Goal: Task Accomplishment & Management: Manage account settings

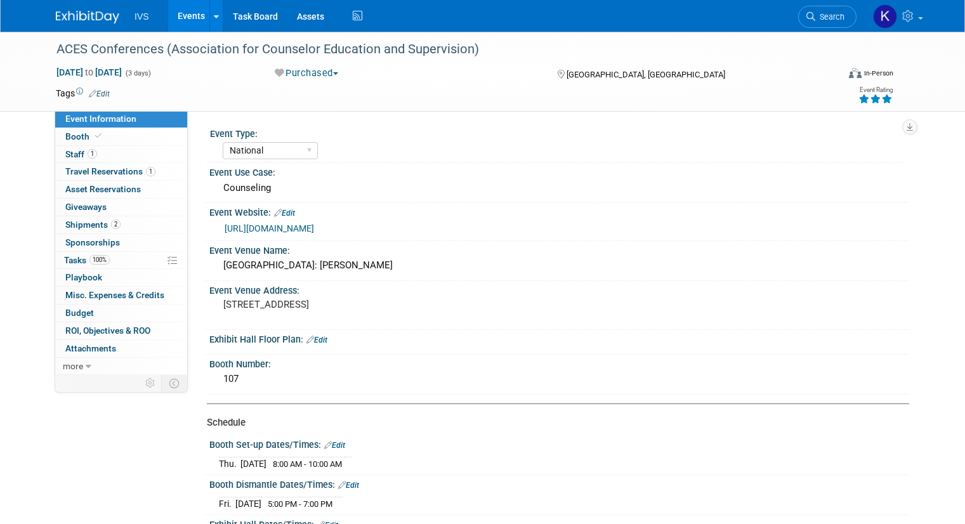
select select "National"
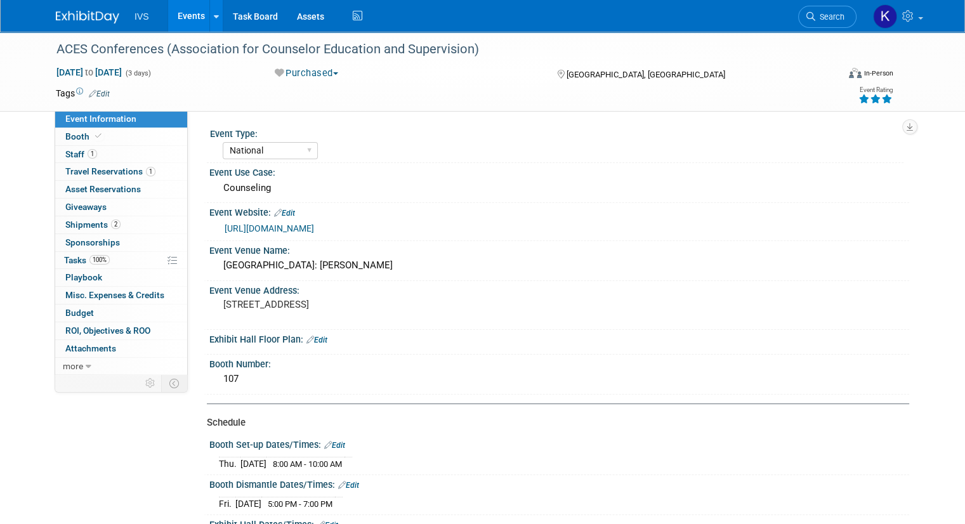
click at [171, 18] on link "Events" at bounding box center [191, 16] width 46 height 32
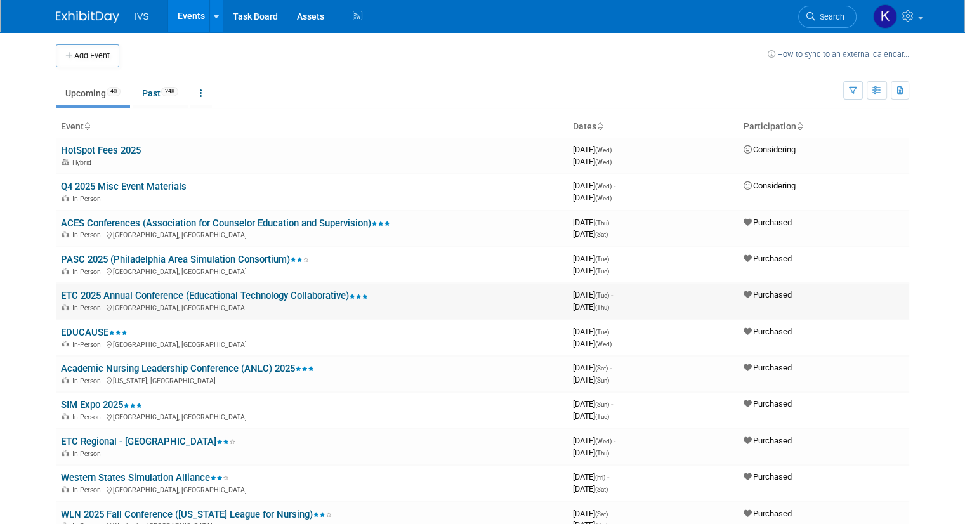
click at [169, 293] on link "ETC 2025 Annual Conference (Educational Technology Collaborative)" at bounding box center [214, 295] width 307 height 11
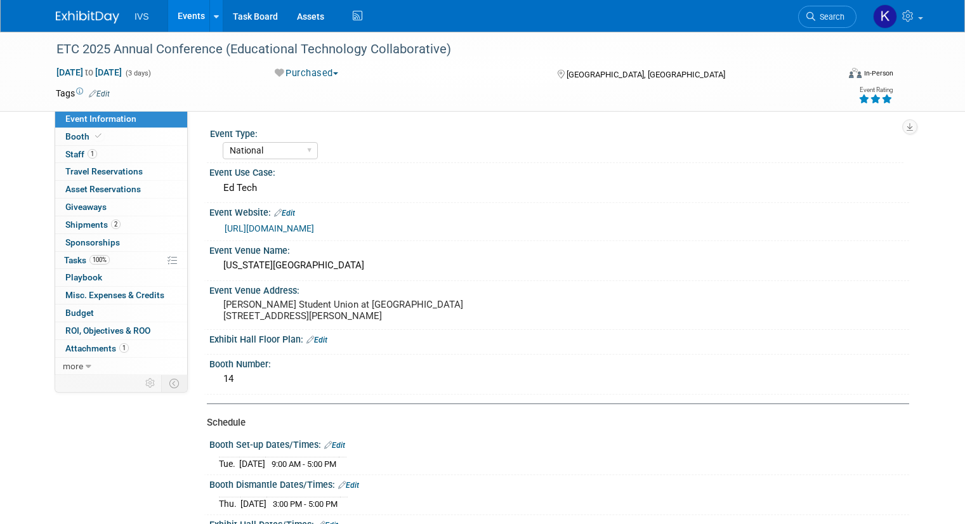
select select "National"
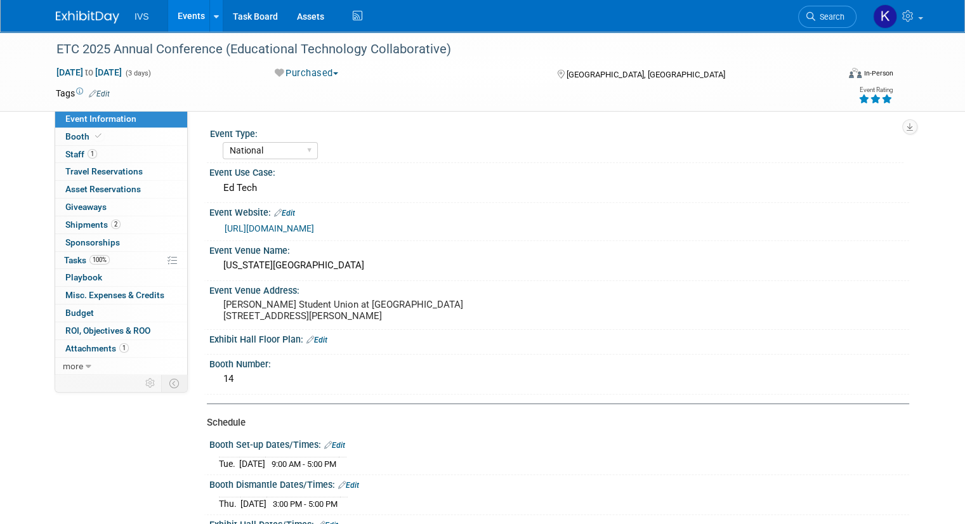
click at [185, 12] on link "Events" at bounding box center [191, 16] width 46 height 32
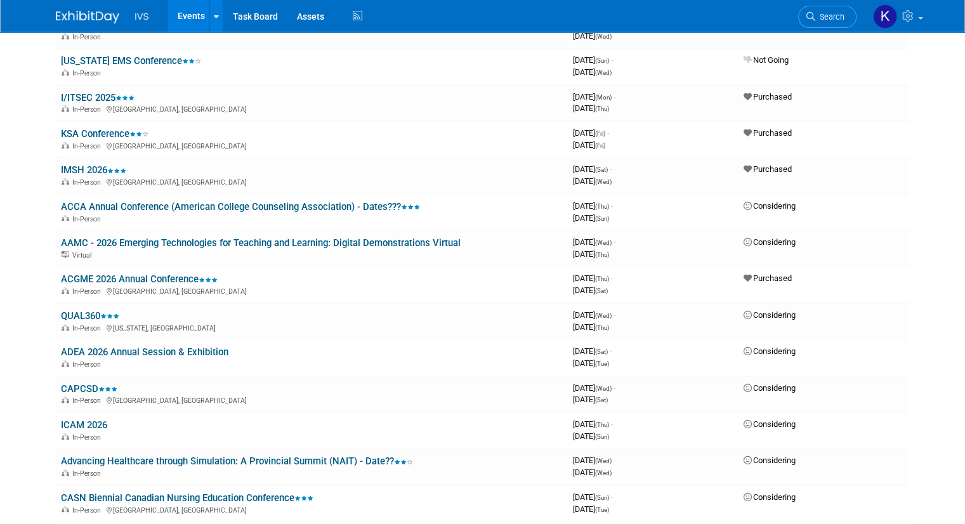
scroll to position [707, 0]
click at [67, 166] on link "IMSH 2026" at bounding box center [93, 171] width 65 height 11
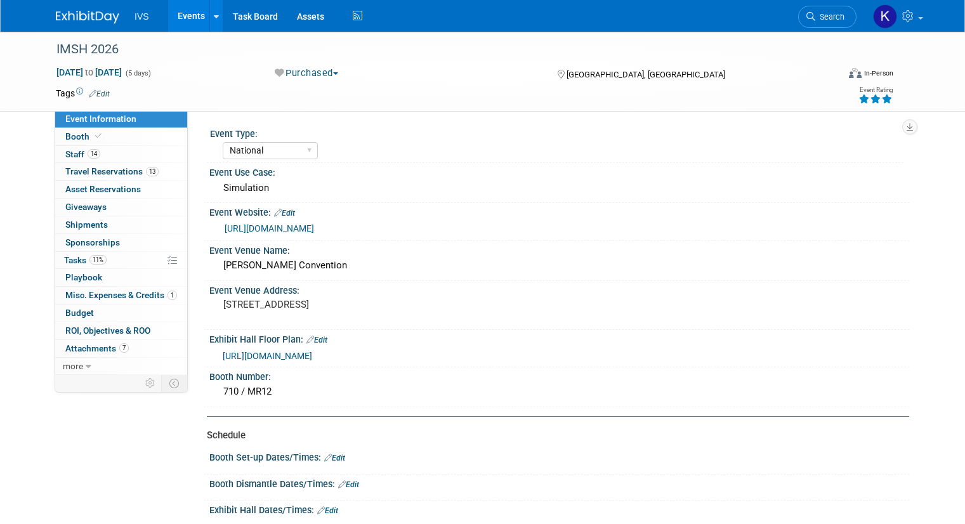
select select "National"
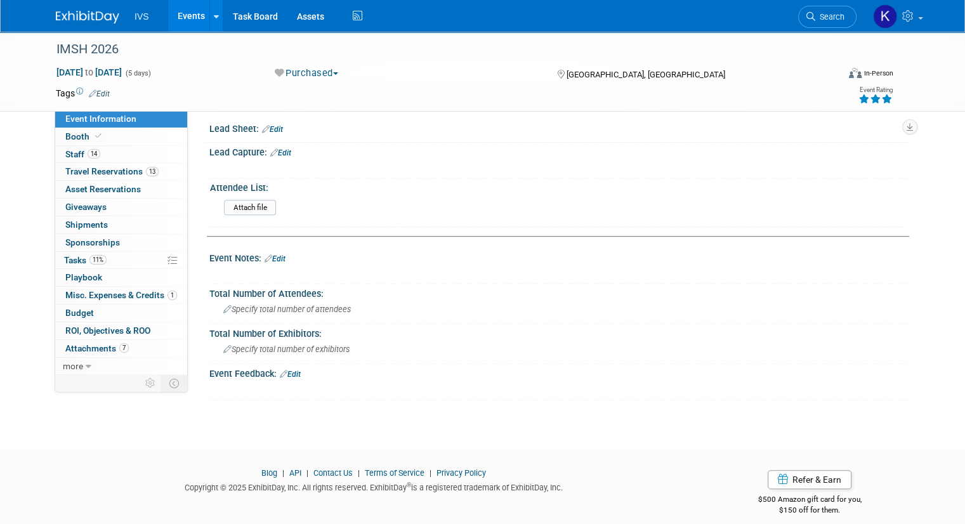
scroll to position [449, 0]
click at [102, 142] on link "Booth" at bounding box center [121, 136] width 132 height 17
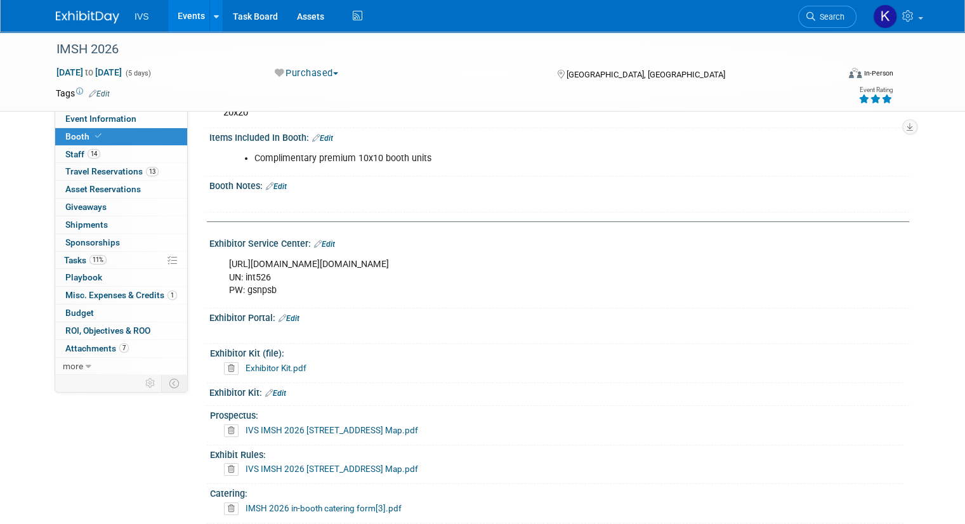
scroll to position [77, 0]
click at [92, 350] on span "Attachments 7" at bounding box center [96, 348] width 63 height 10
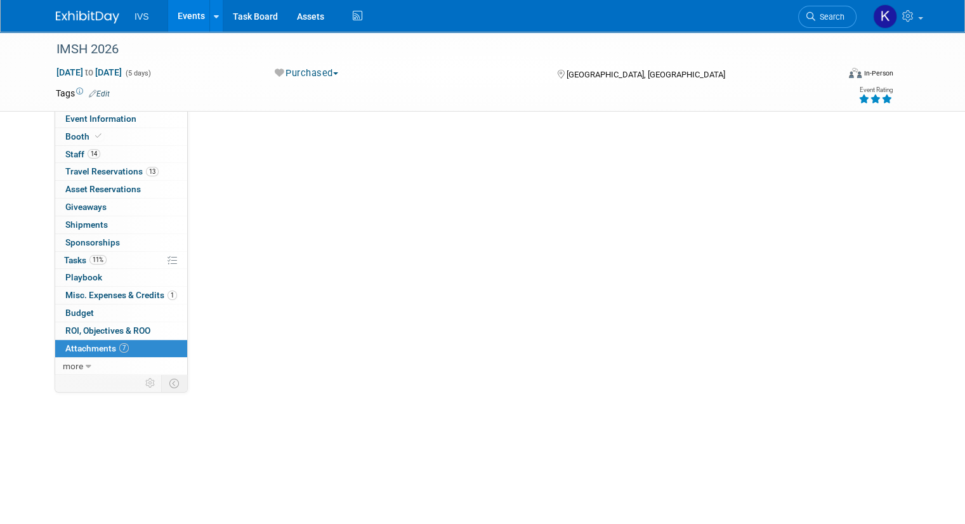
scroll to position [0, 0]
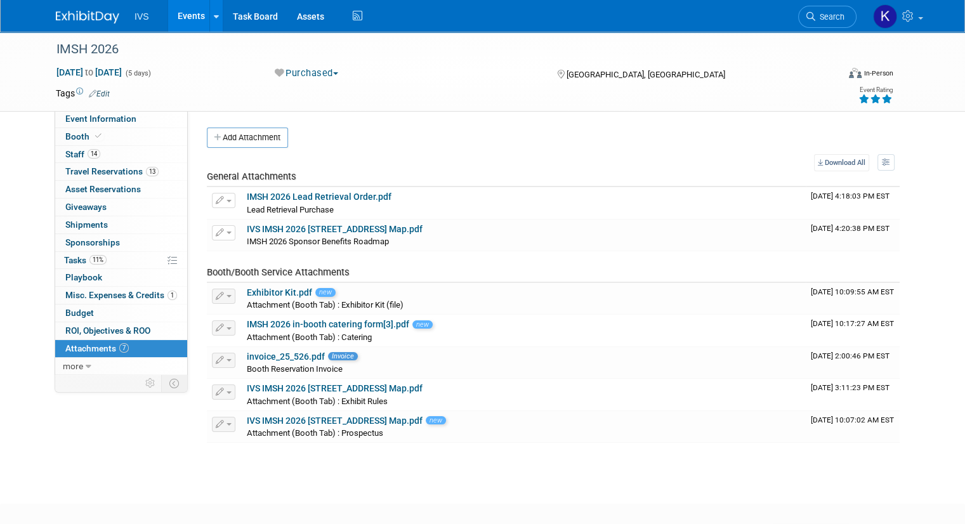
click at [216, 155] on table "Download All View Preference: Show file name, then description Show description…" at bounding box center [553, 298] width 693 height 289
click at [236, 160] on table "Download All View Preference: Show file name, then description Show description…" at bounding box center [553, 298] width 693 height 289
click at [109, 140] on link "Booth" at bounding box center [121, 136] width 132 height 17
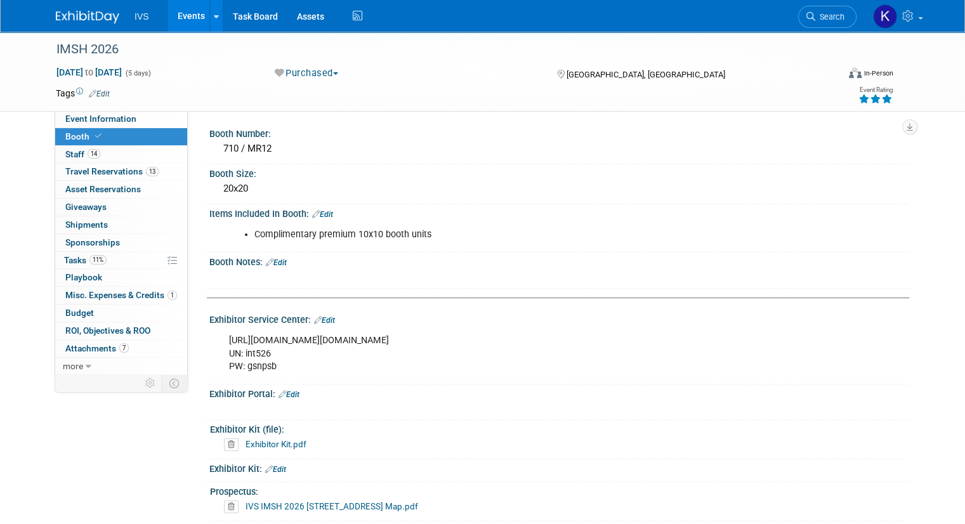
click at [167, 424] on div "Event Information Event Info Booth Booth 14 Staff 14 Staff 13 Travel Reservatio…" at bounding box center [482, 416] width 872 height 768
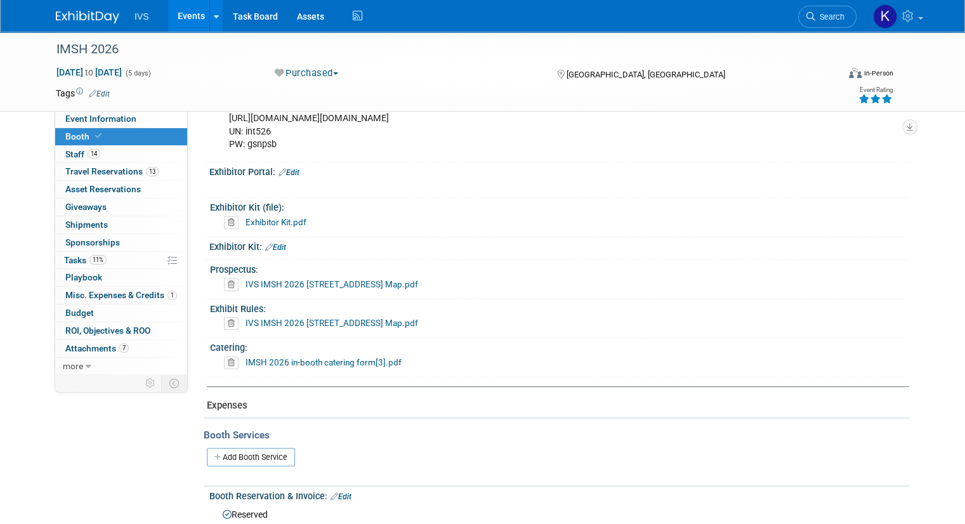
scroll to position [409, 0]
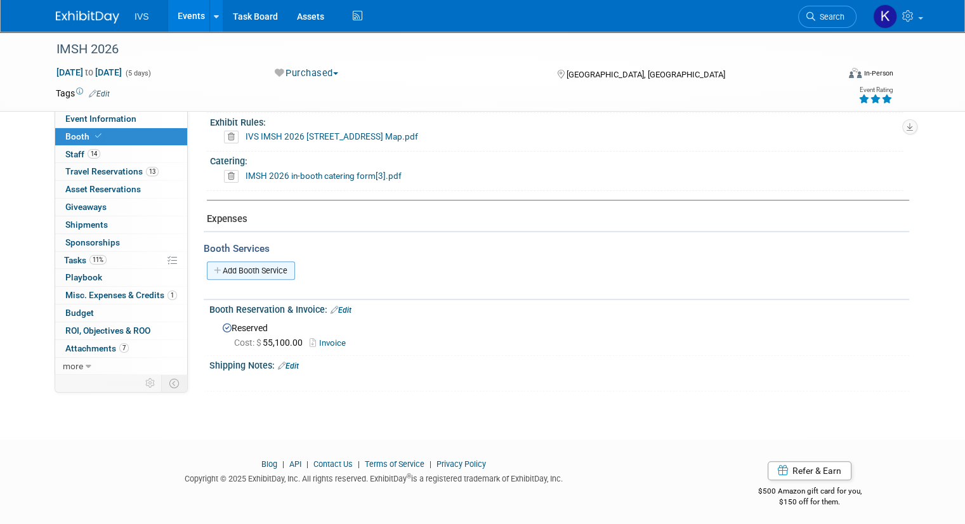
click at [214, 266] on icon at bounding box center [218, 270] width 9 height 8
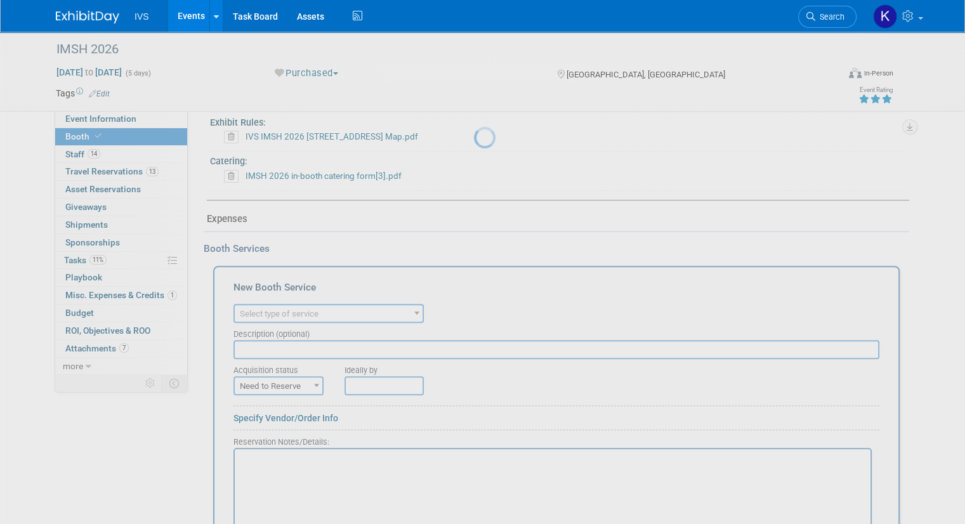
scroll to position [0, 0]
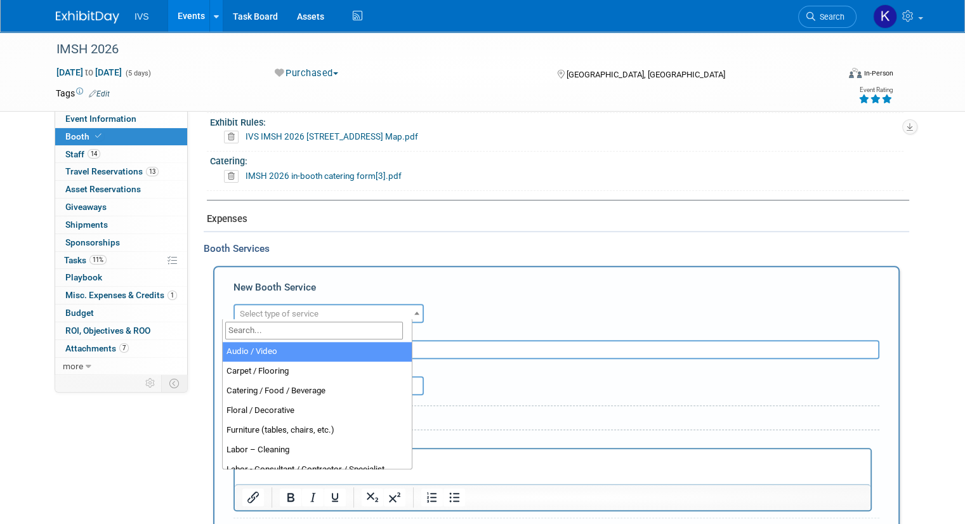
click at [270, 305] on span "Select type of service" at bounding box center [329, 314] width 188 height 18
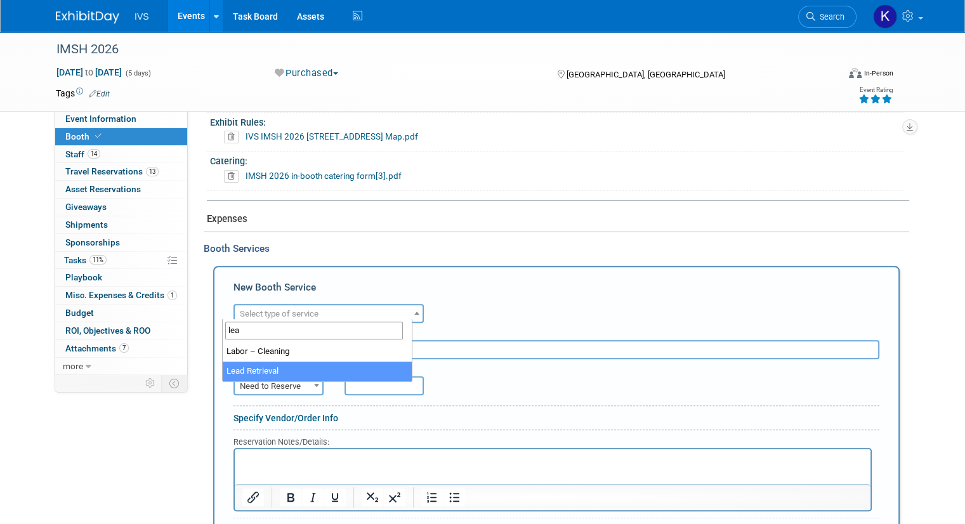
type input "lea"
select select "7"
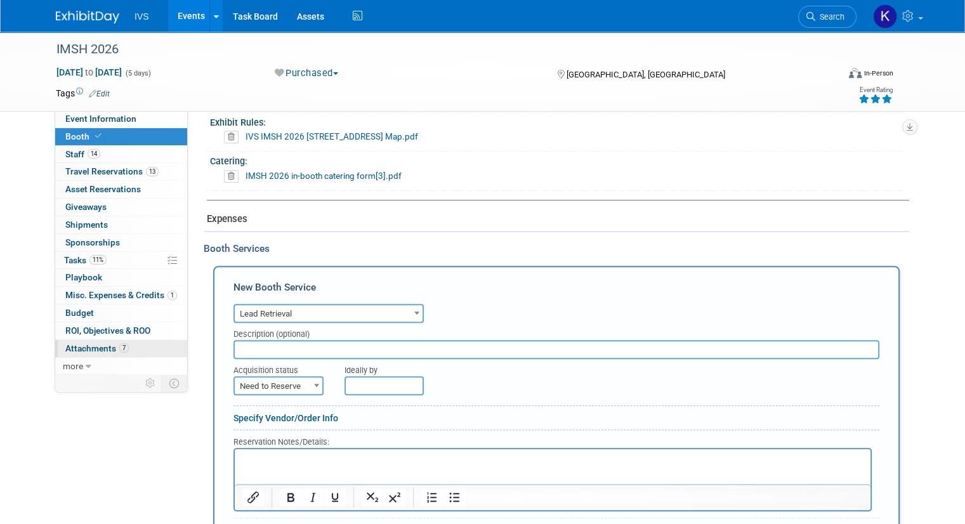
click at [93, 352] on link "7 Attachments 7" at bounding box center [121, 348] width 132 height 17
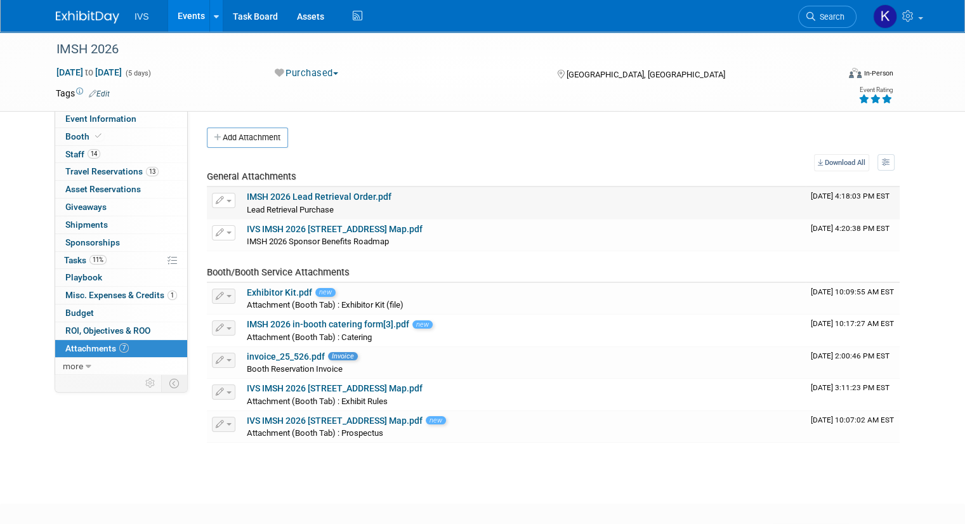
click at [317, 196] on link "IMSH 2026 Lead Retrieval Order.pdf" at bounding box center [319, 197] width 145 height 10
click at [100, 128] on link "Booth" at bounding box center [121, 136] width 132 height 17
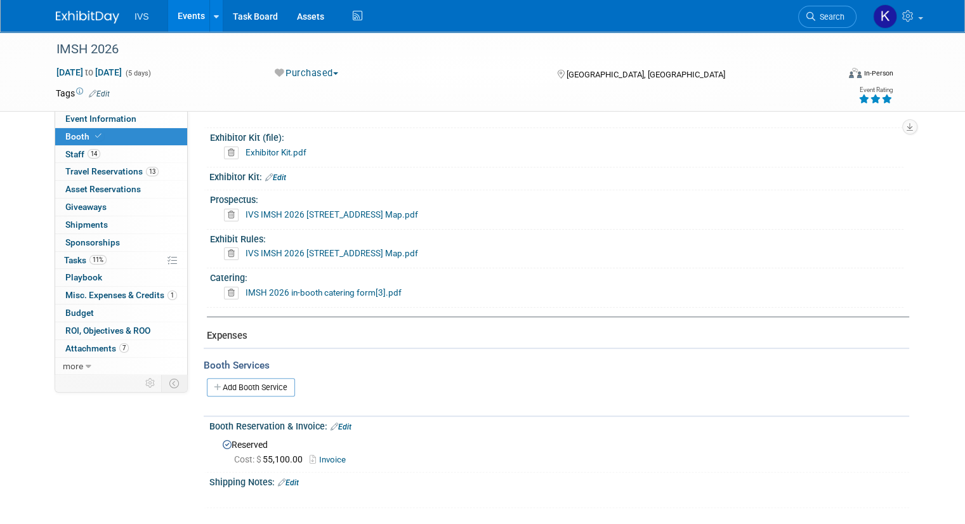
scroll to position [292, 0]
click at [237, 378] on link "Add Booth Service" at bounding box center [251, 387] width 88 height 18
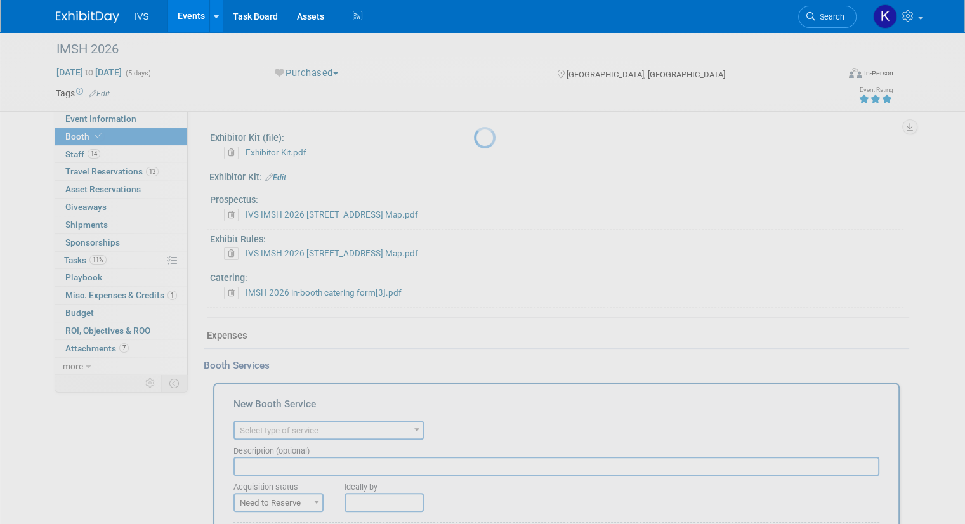
scroll to position [0, 0]
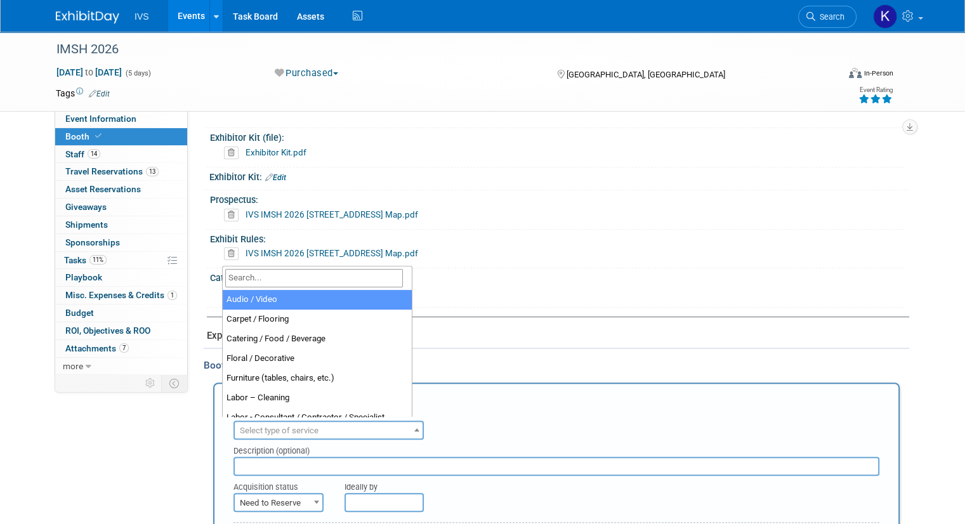
click at [249, 433] on span "Select type of service" at bounding box center [329, 431] width 188 height 18
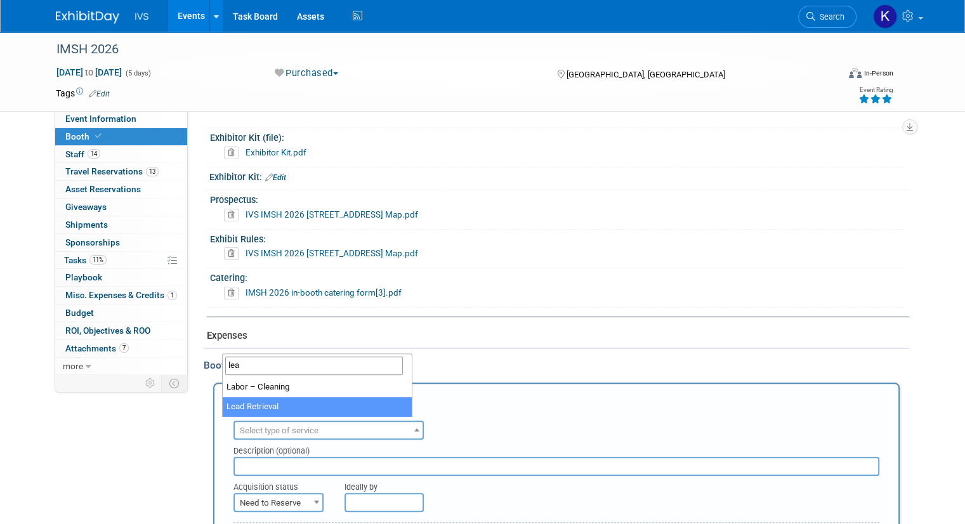
type input "lea"
select select "7"
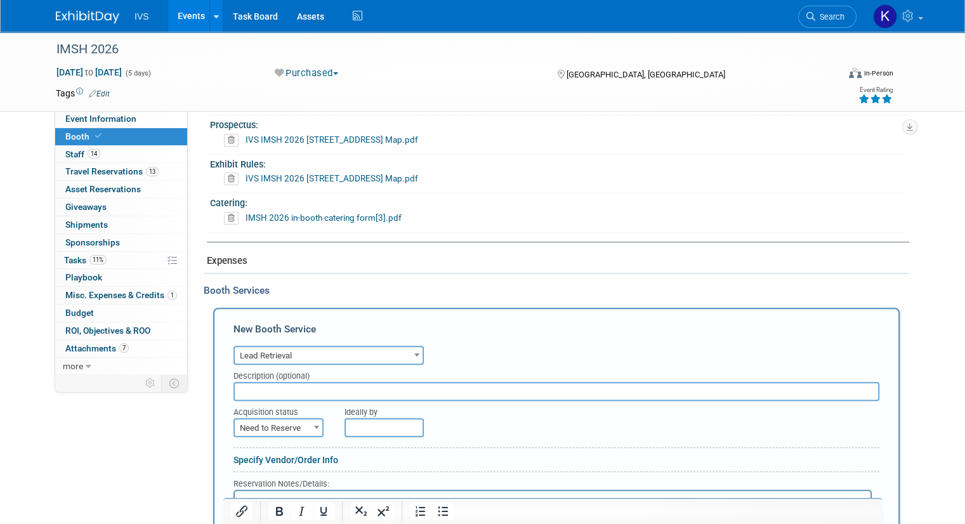
scroll to position [368, 0]
click at [266, 410] on div "Acquisition status" at bounding box center [279, 408] width 92 height 17
click at [263, 421] on span "Need to Reserve" at bounding box center [279, 427] width 88 height 18
select select "2"
click at [0, 0] on td "Amount $ 0.00" at bounding box center [0, 0] width 0 height 0
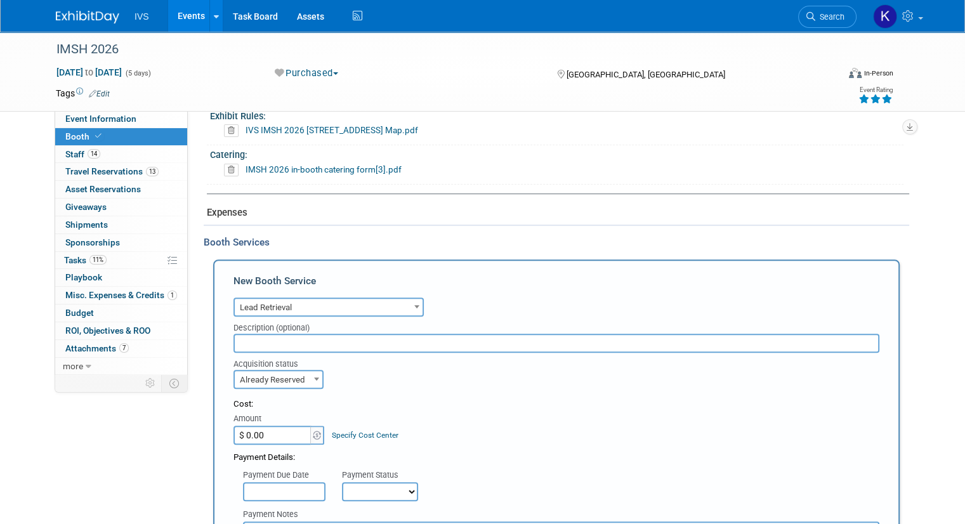
scroll to position [416, 0]
click at [251, 436] on input "$ 0.00" at bounding box center [272, 433] width 79 height 19
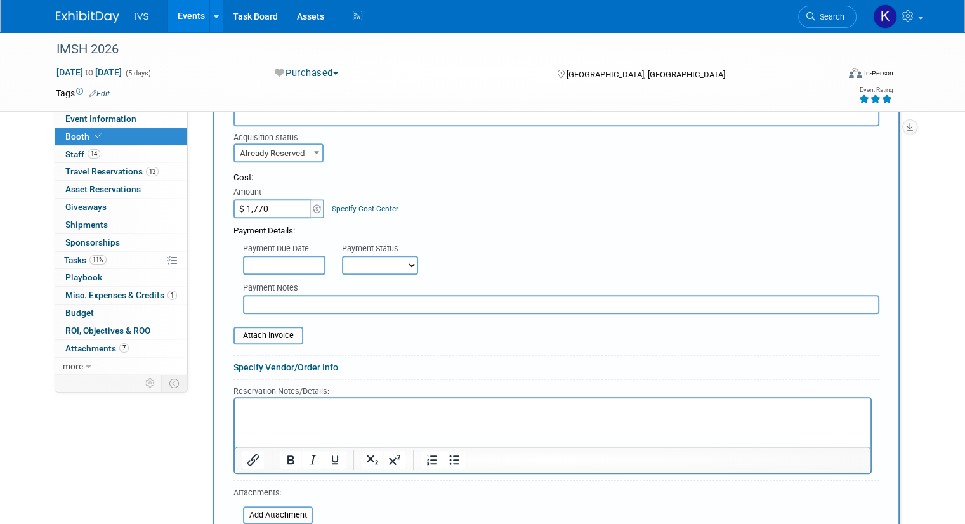
scroll to position [643, 0]
type input "$ 1,770.00"
drag, startPoint x: 263, startPoint y: 329, endPoint x: 226, endPoint y: 328, distance: 36.8
click at [226, 328] on input "file" at bounding box center [226, 333] width 151 height 15
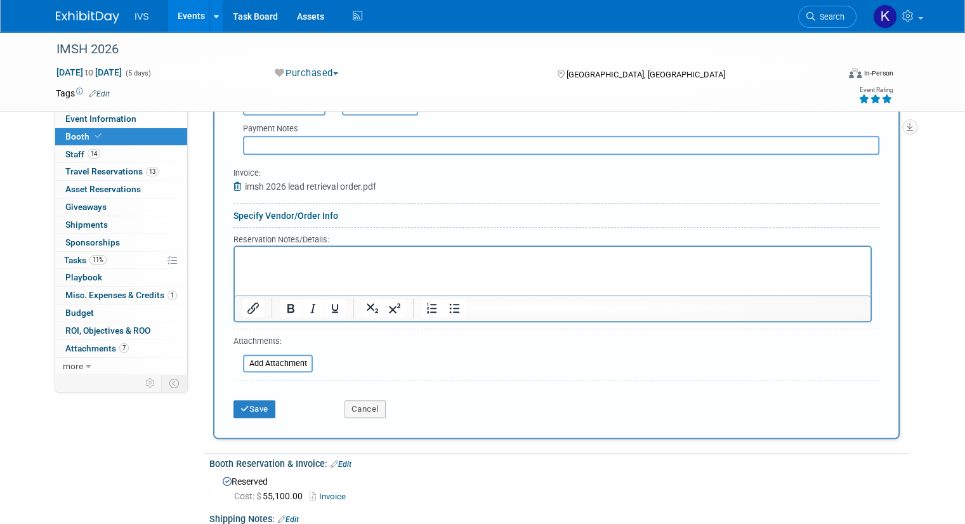
scroll to position [831, 0]
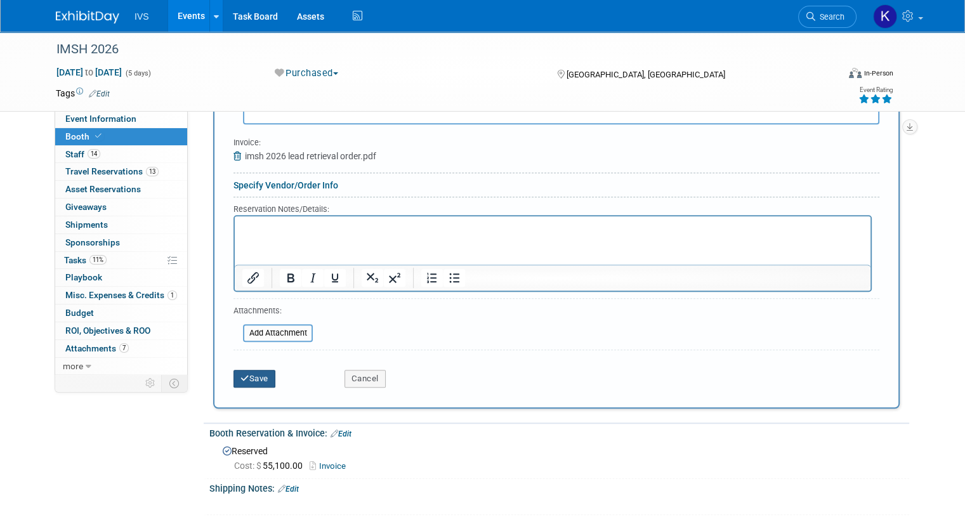
click at [252, 380] on button "Save" at bounding box center [254, 379] width 42 height 18
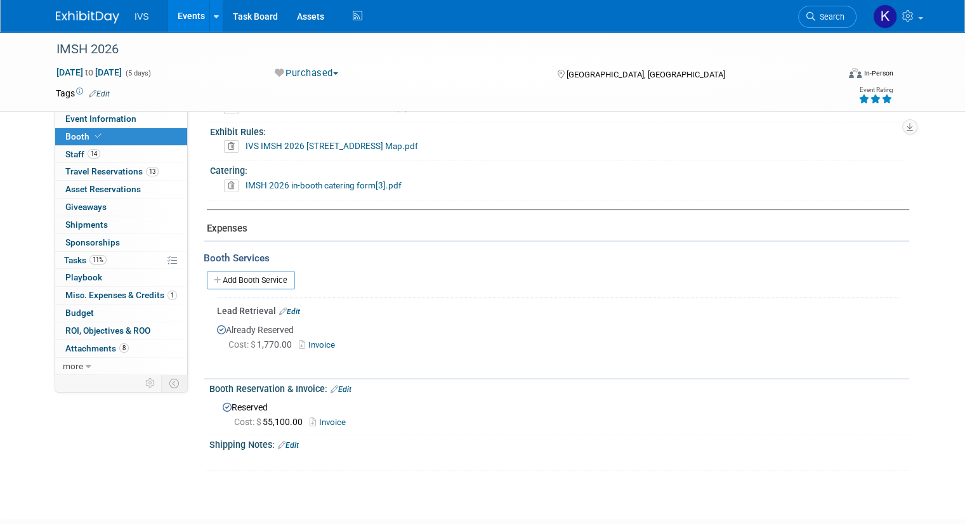
scroll to position [400, 0]
click at [284, 307] on link "Edit" at bounding box center [289, 310] width 21 height 9
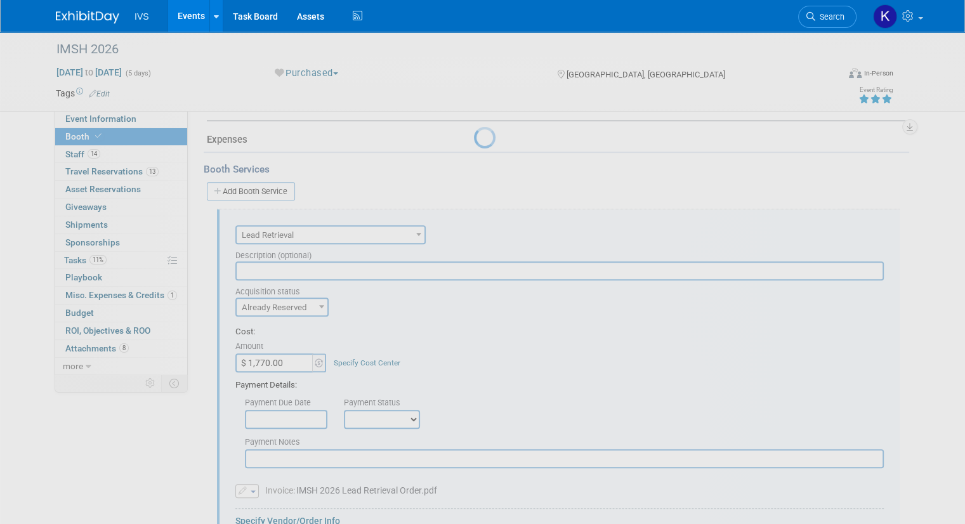
scroll to position [549, 0]
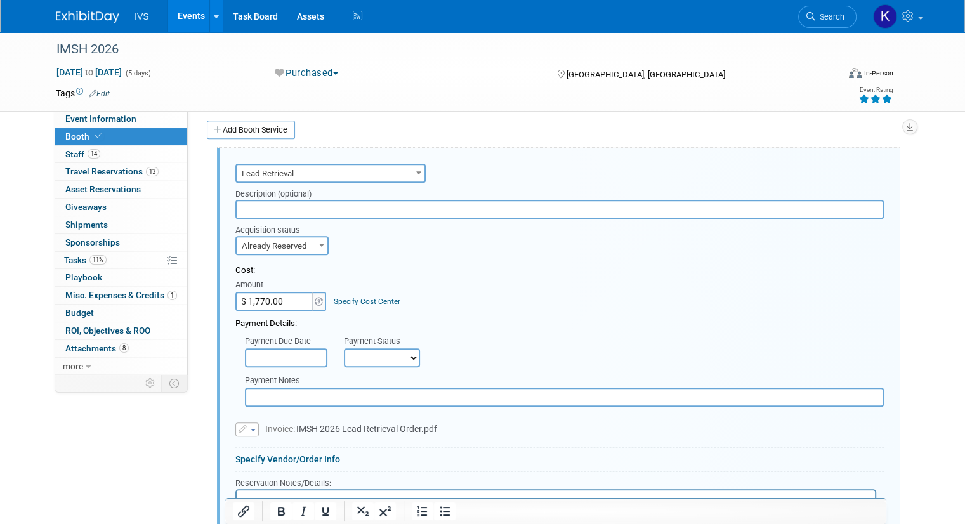
click at [282, 246] on span "Already Reserved" at bounding box center [282, 246] width 91 height 18
click at [365, 237] on div "Acquisition status Need to Reserve Already Reserved Already Reserved Ideally by" at bounding box center [559, 237] width 667 height 36
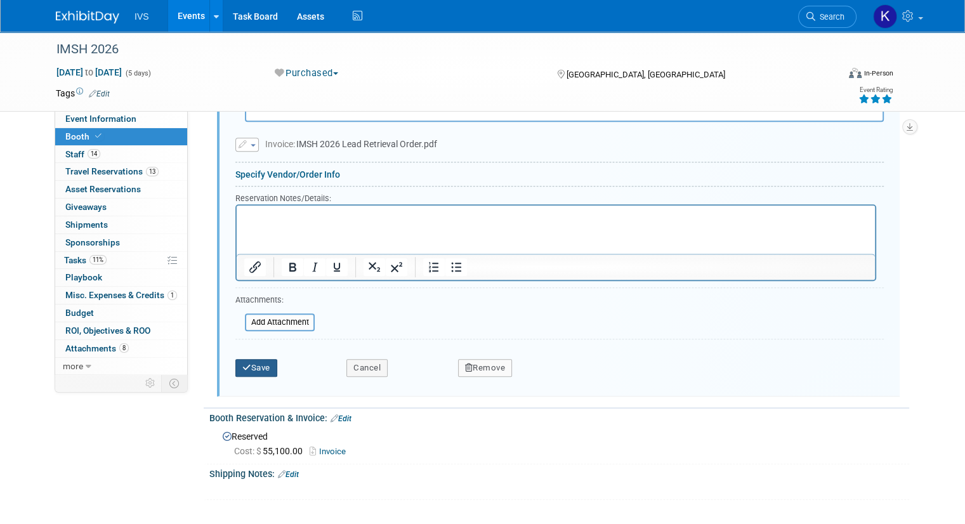
click at [245, 360] on button "Save" at bounding box center [256, 368] width 42 height 18
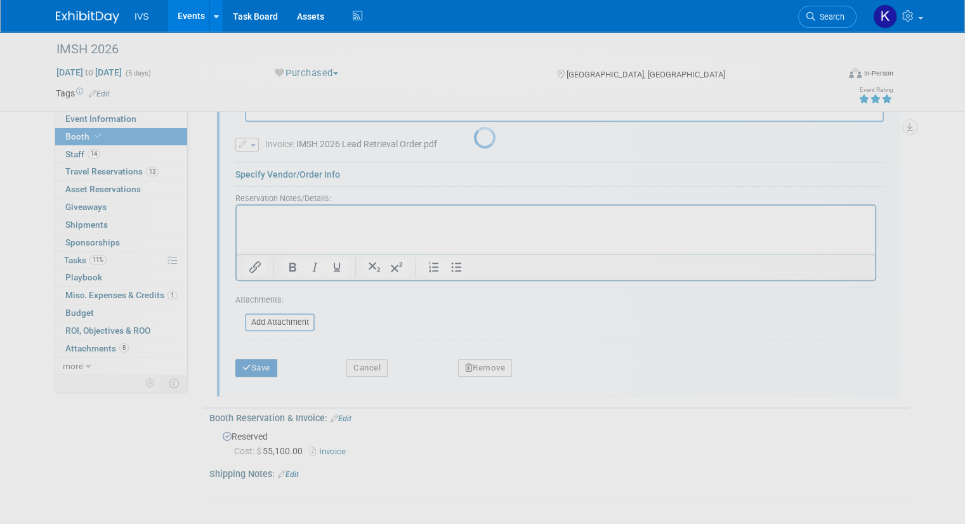
scroll to position [478, 0]
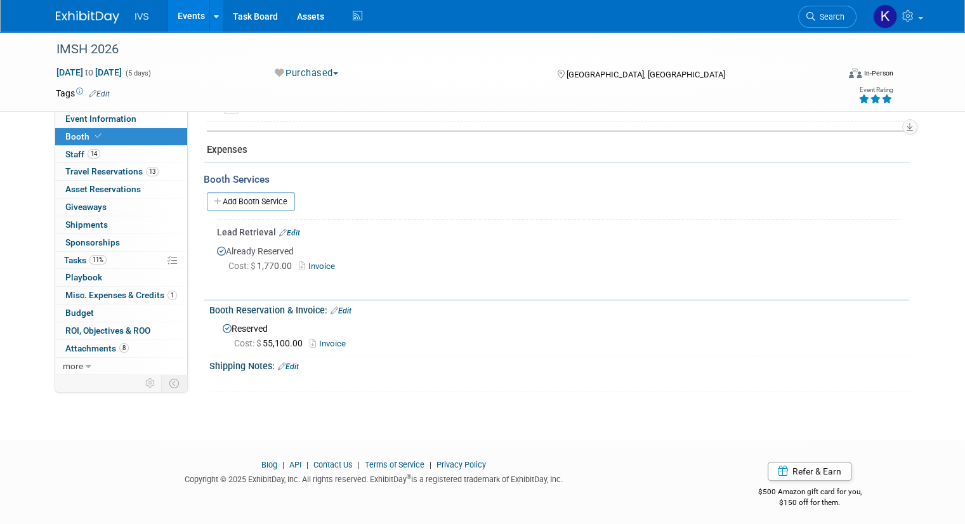
click at [203, 440] on footer "Blog | API | Contact Us | Terms of Service | Privacy Policy Copyright © 2025 Ex…" at bounding box center [482, 484] width 965 height 89
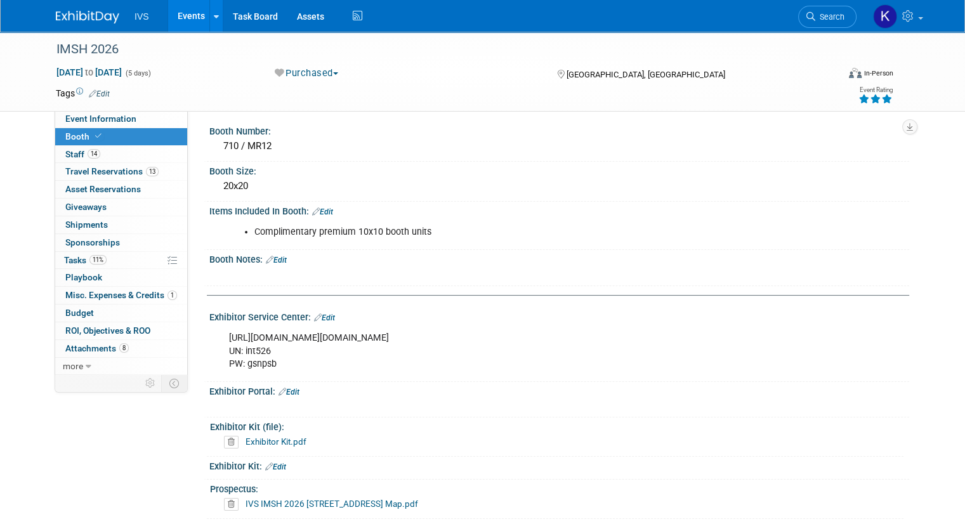
scroll to position [0, 0]
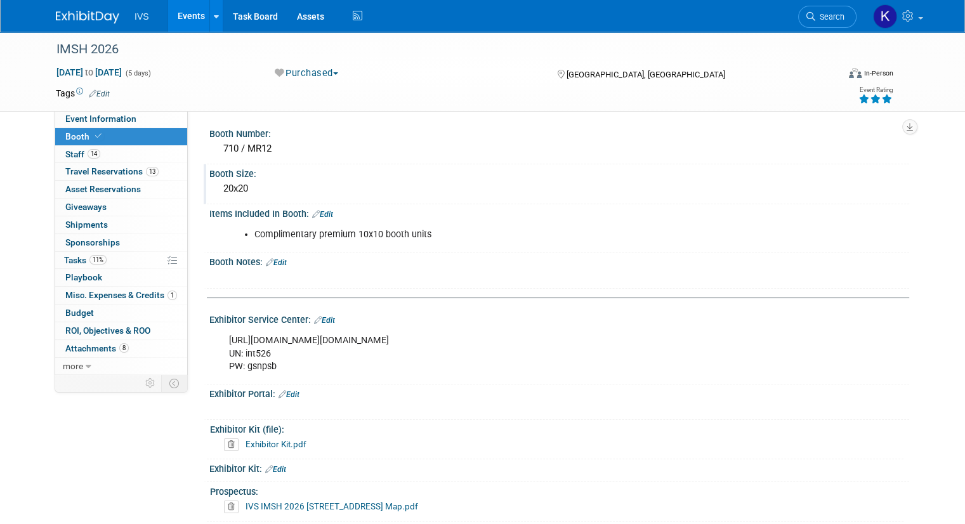
click at [860, 191] on div "20x20" at bounding box center [559, 189] width 681 height 20
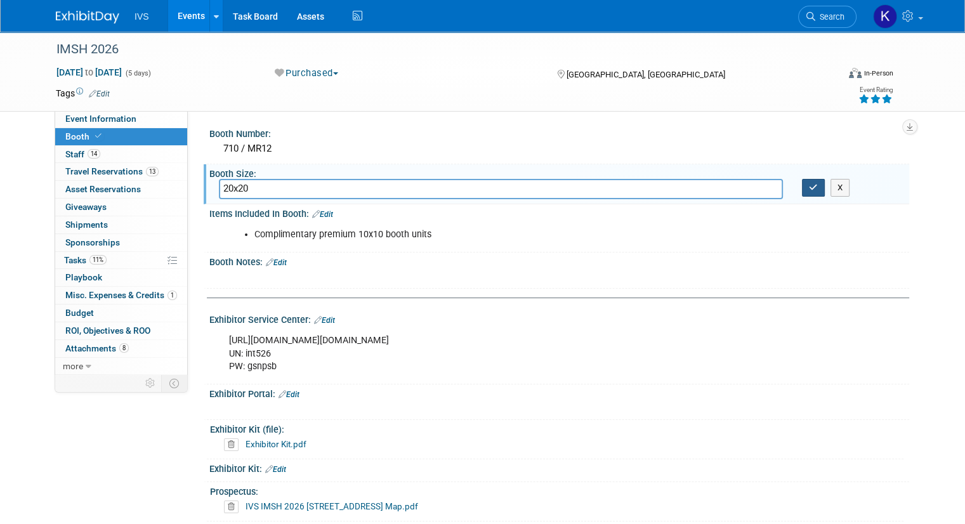
click at [817, 195] on button "button" at bounding box center [813, 188] width 23 height 18
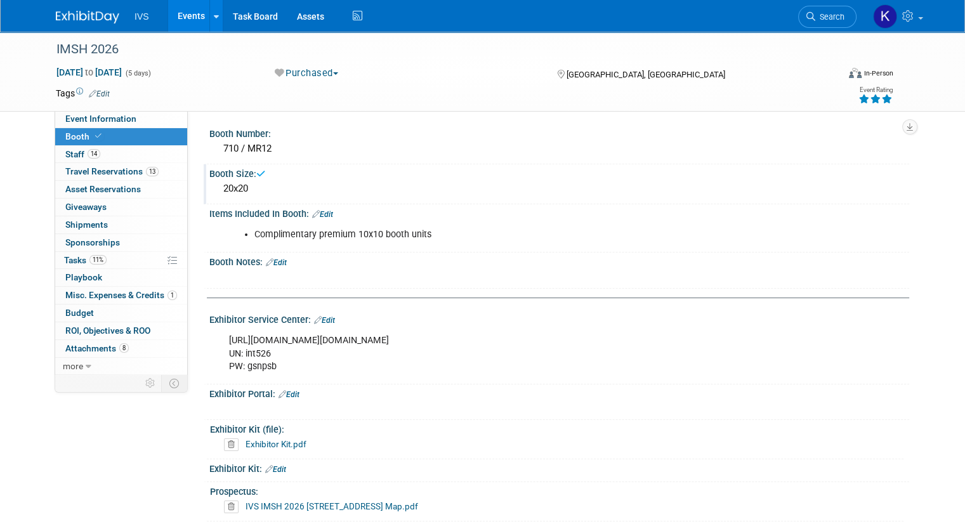
scroll to position [46, 0]
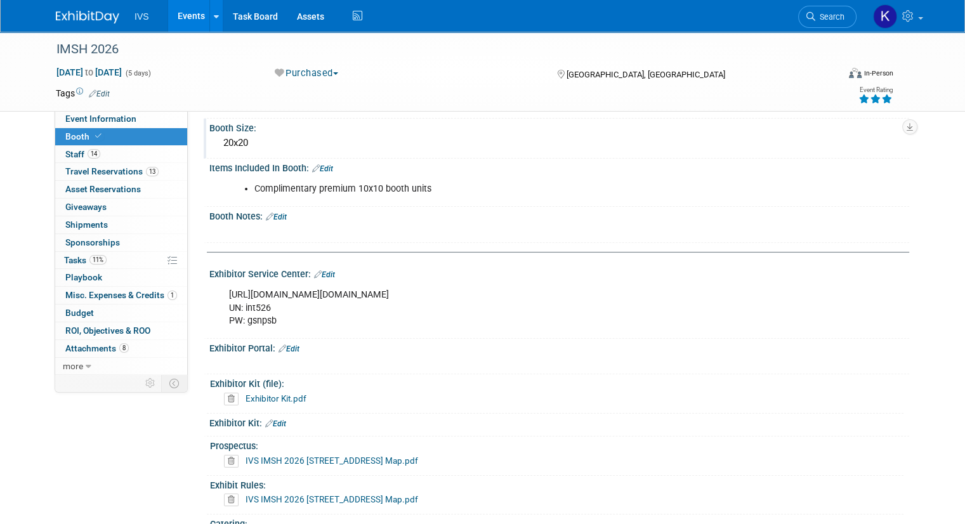
click at [513, 494] on div "IVS IMSH 2026 [STREET_ADDRESS] Map.pdf" at bounding box center [561, 500] width 675 height 13
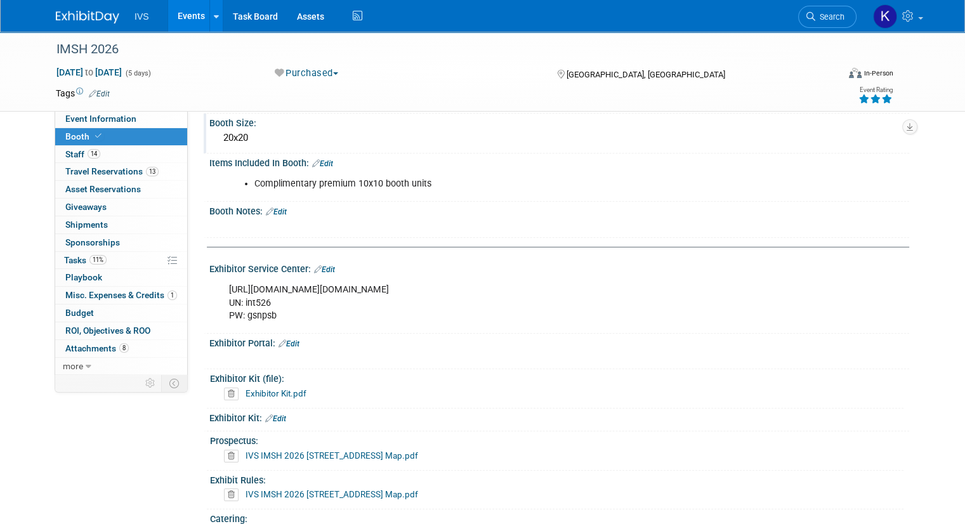
click at [270, 211] on link "Edit" at bounding box center [276, 211] width 21 height 9
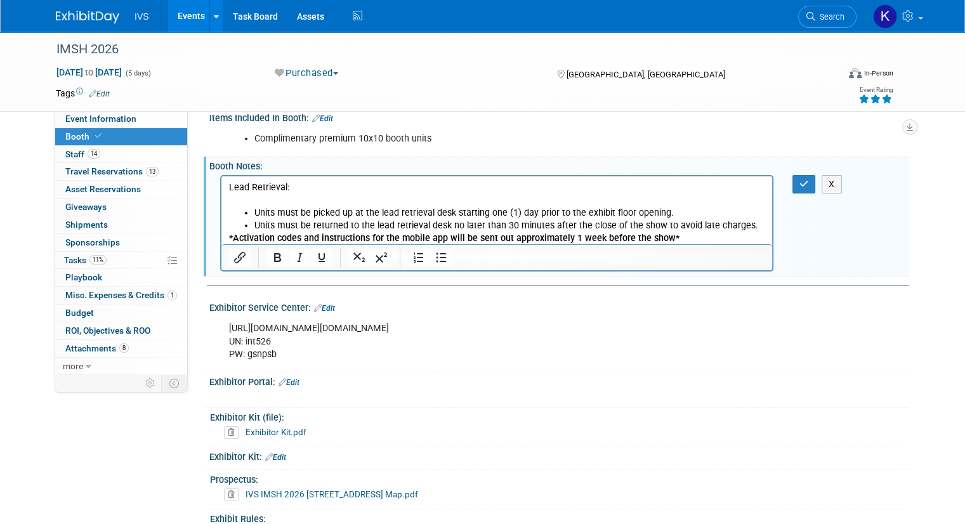
scroll to position [101, 0]
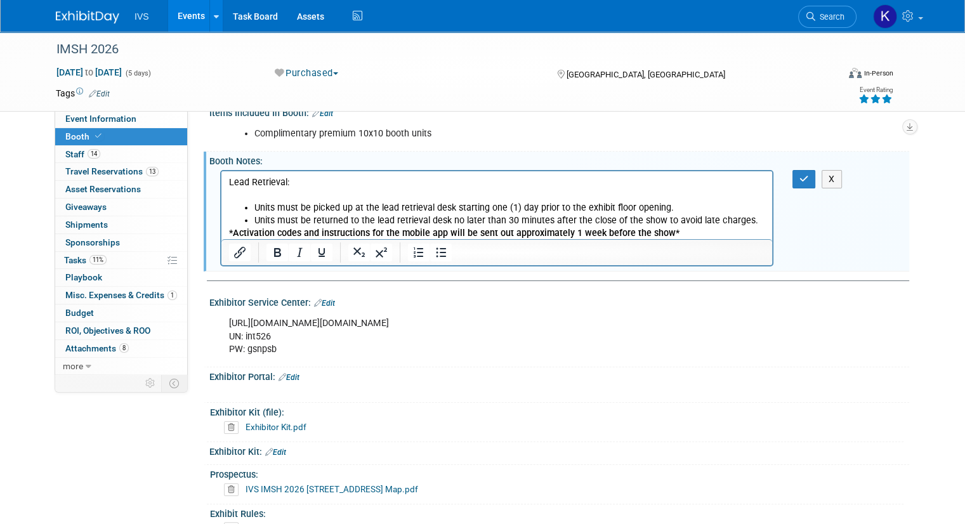
click at [254, 192] on p "Lead Retrieval:" at bounding box center [497, 188] width 536 height 25
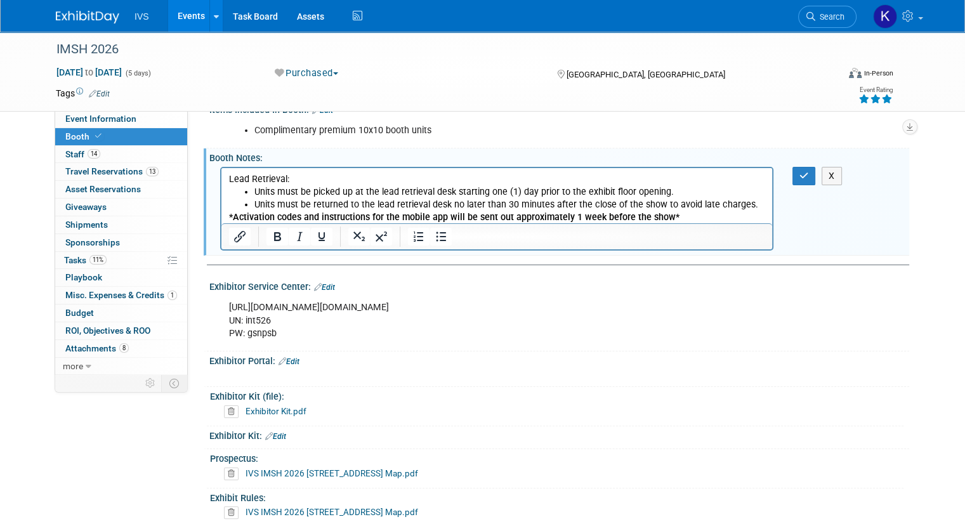
scroll to position [104, 0]
click at [806, 173] on button "button" at bounding box center [803, 176] width 23 height 18
click at [806, 173] on div "X" at bounding box center [559, 208] width 700 height 88
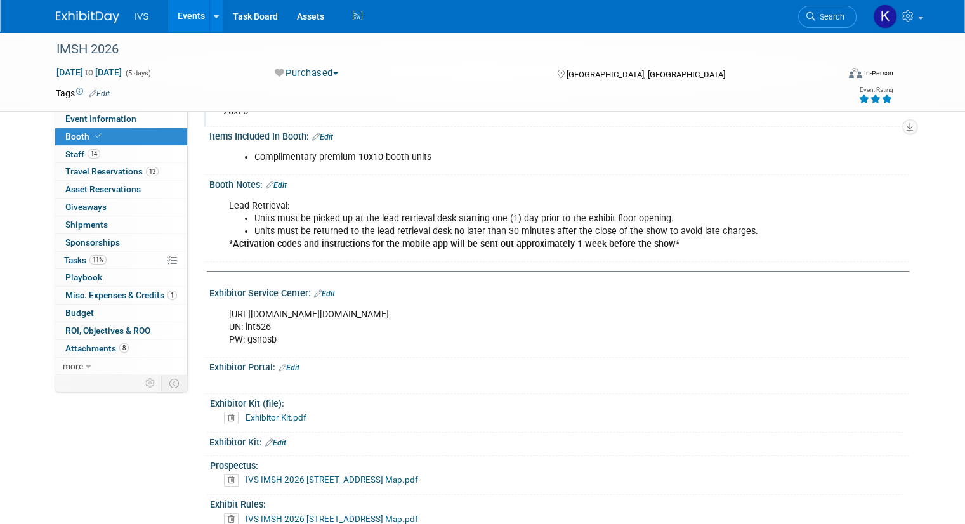
scroll to position [0, 0]
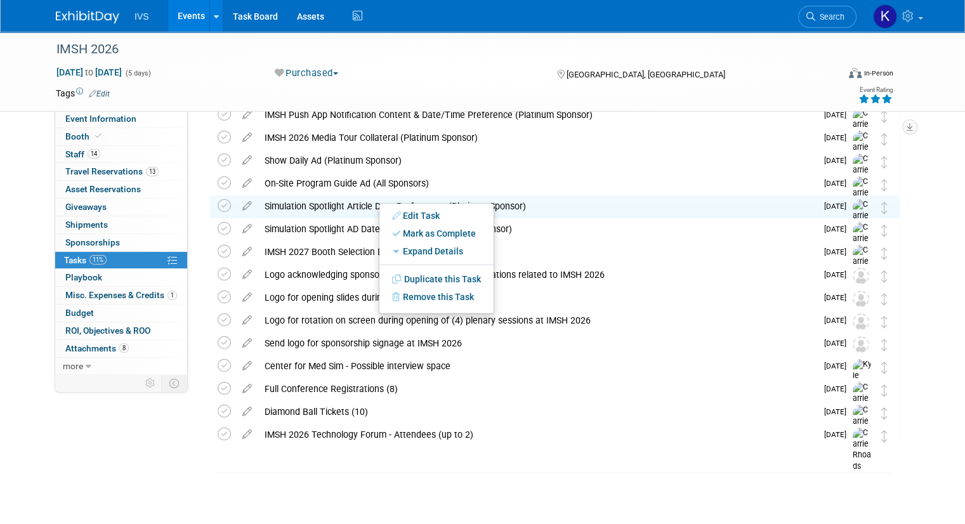
click at [174, 28] on link "Events" at bounding box center [191, 16] width 46 height 32
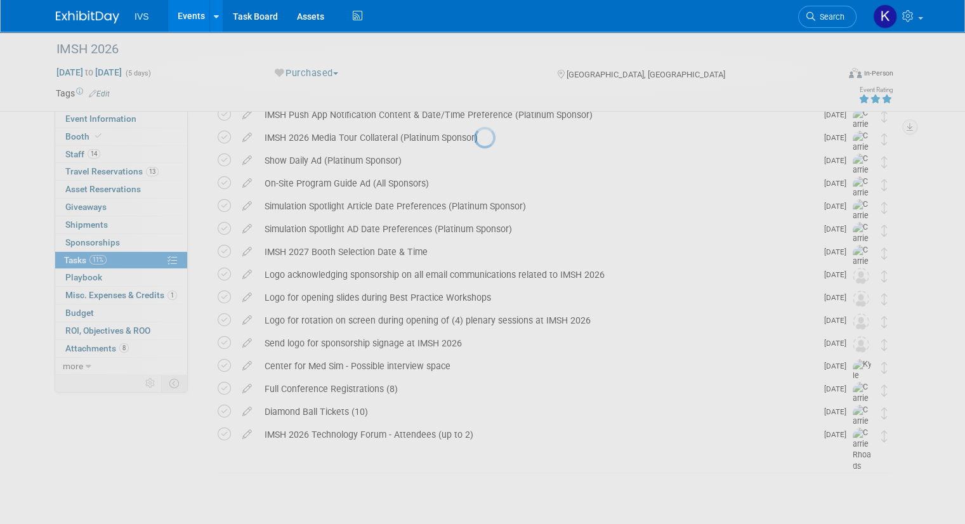
drag, startPoint x: 174, startPoint y: 28, endPoint x: 246, endPoint y: 101, distance: 102.7
click at [246, 101] on body "IVS Events Add Event Bulk Upload Events Shareable Event Boards Recently Viewed …" at bounding box center [482, 156] width 965 height 524
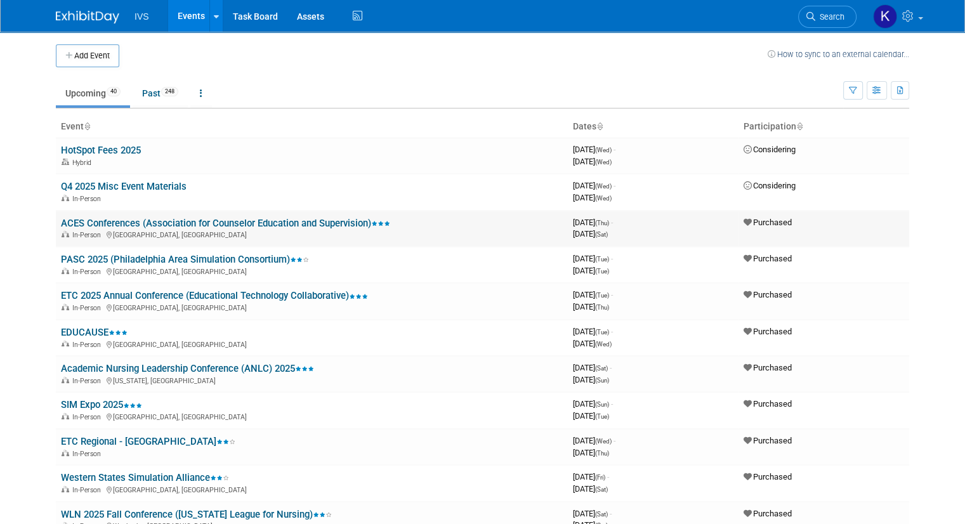
click at [183, 220] on link "ACES Conferences (Association for Counselor Education and Supervision)" at bounding box center [225, 223] width 329 height 11
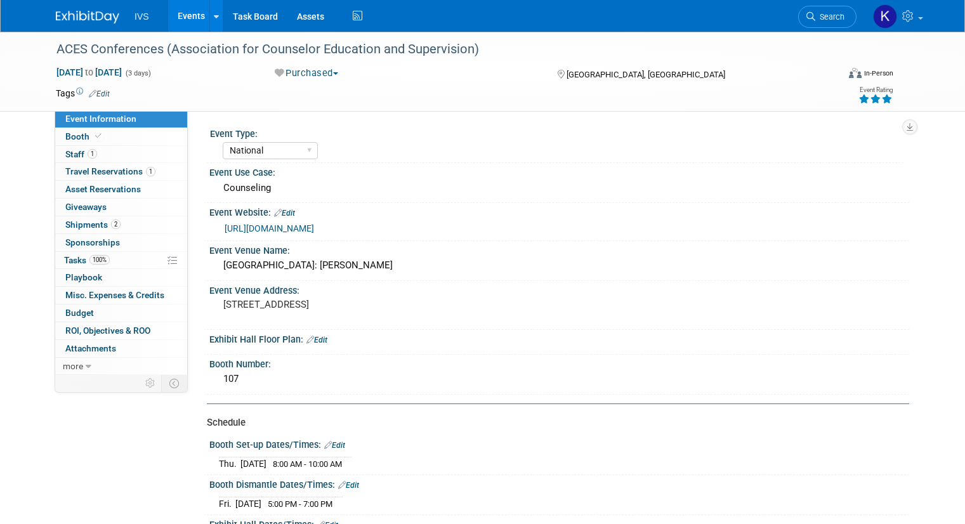
select select "National"
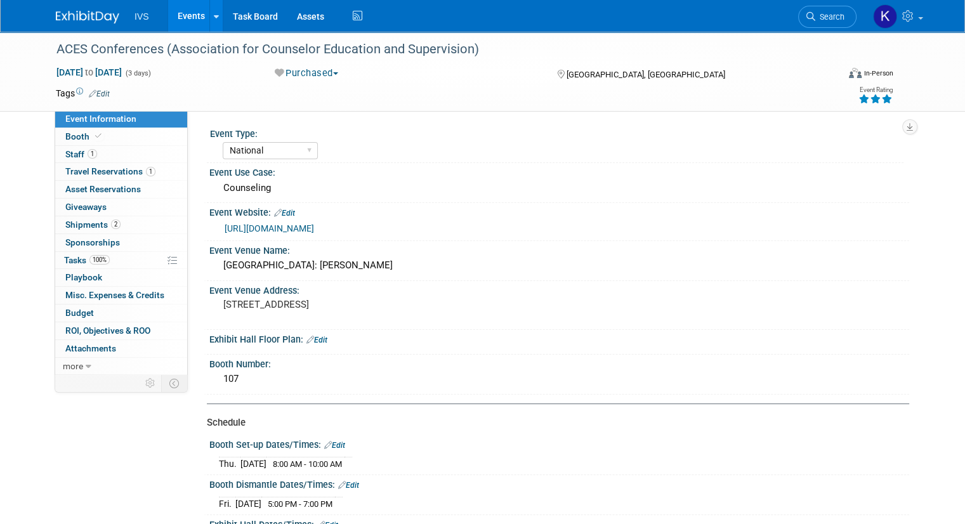
click at [278, 226] on link "[URL][DOMAIN_NAME]" at bounding box center [269, 228] width 89 height 10
